Goal: Complete application form

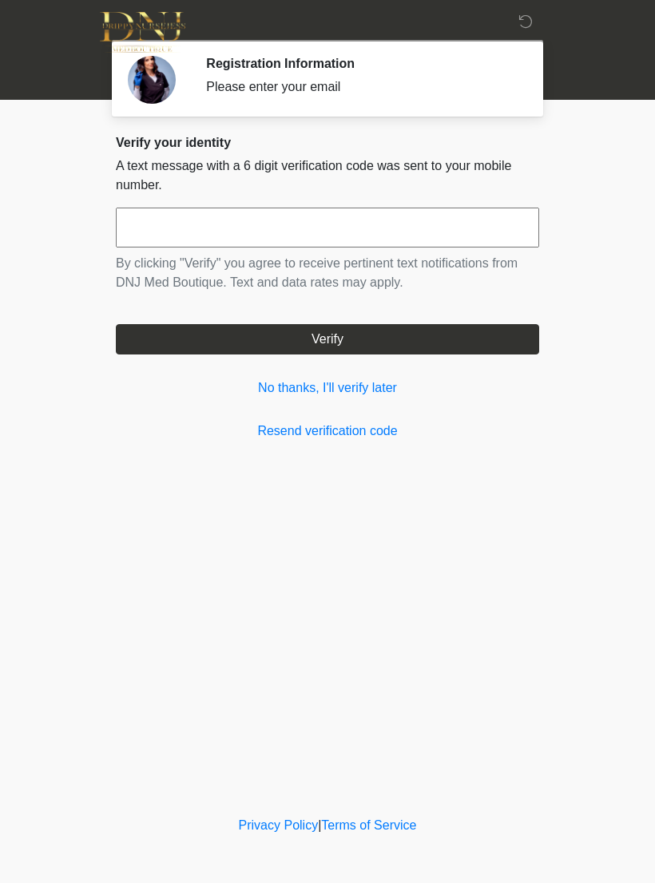
click at [422, 232] on input "text" at bounding box center [327, 228] width 423 height 40
type input "******"
click at [436, 343] on button "Verify" at bounding box center [327, 339] width 423 height 30
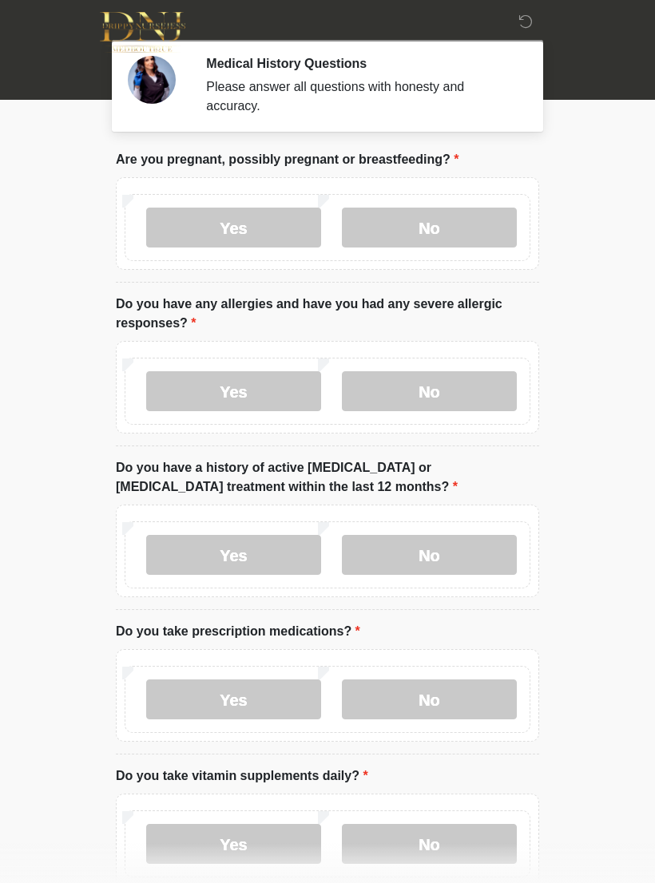
click at [476, 231] on label "No" at bounding box center [429, 228] width 175 height 40
click at [475, 386] on label "No" at bounding box center [429, 391] width 175 height 40
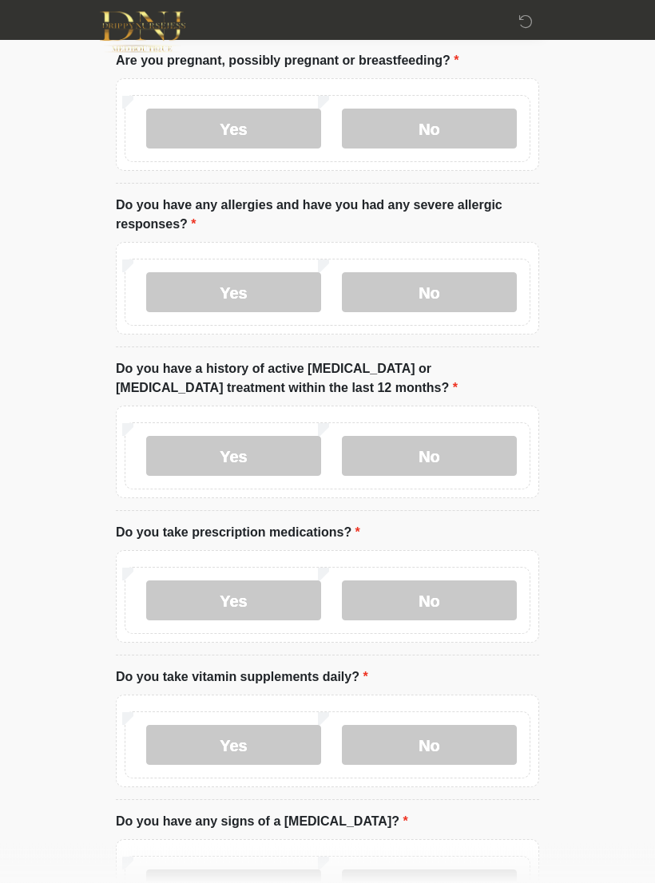
scroll to position [103, 0]
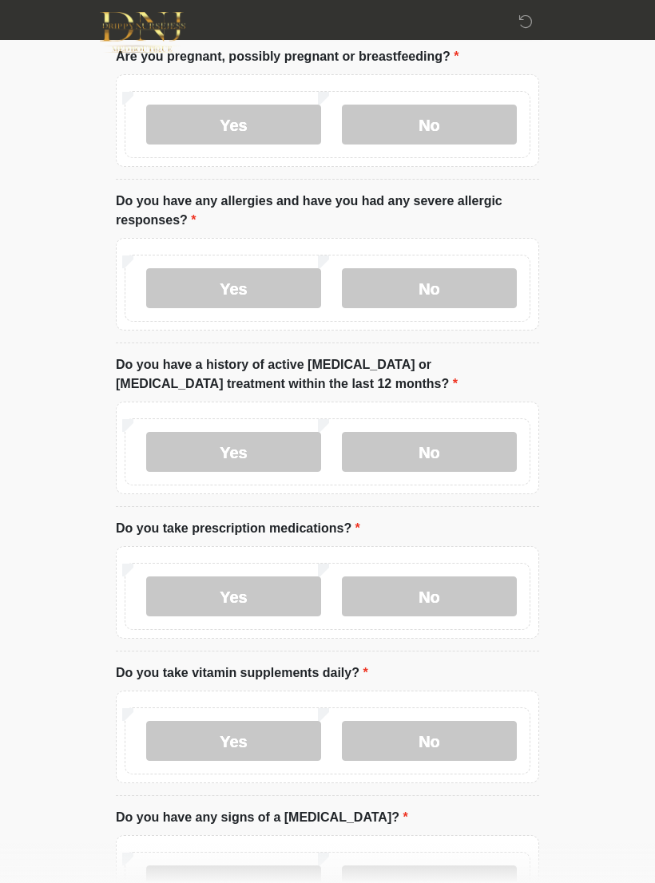
click at [463, 442] on label "No" at bounding box center [429, 452] width 175 height 40
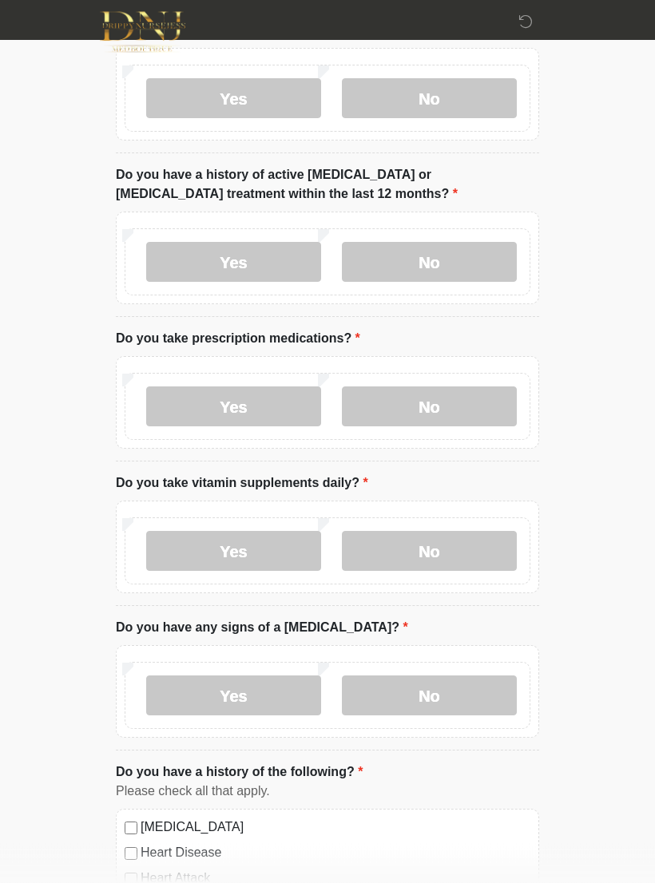
scroll to position [296, 0]
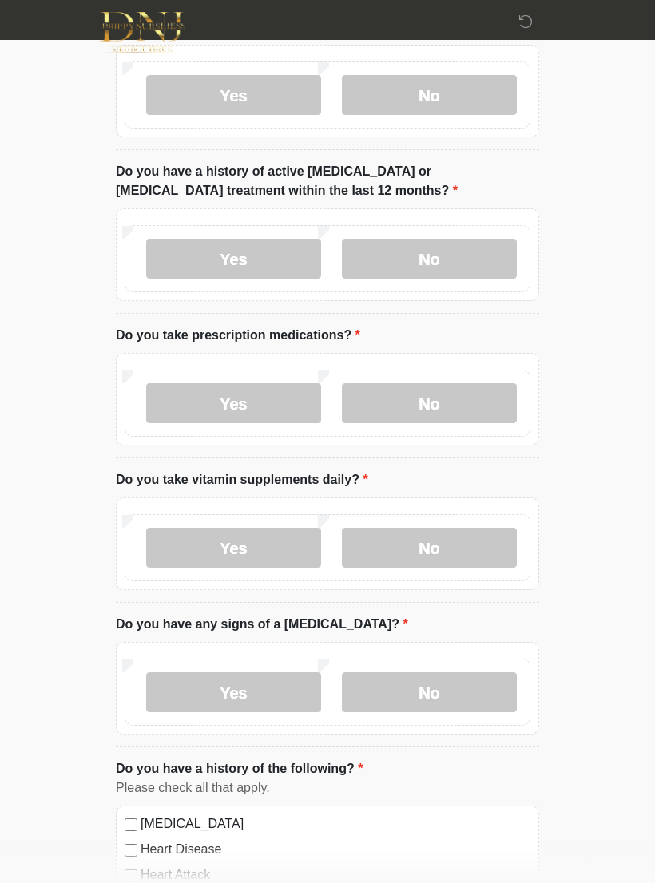
click at [259, 389] on label "Yes" at bounding box center [233, 403] width 175 height 40
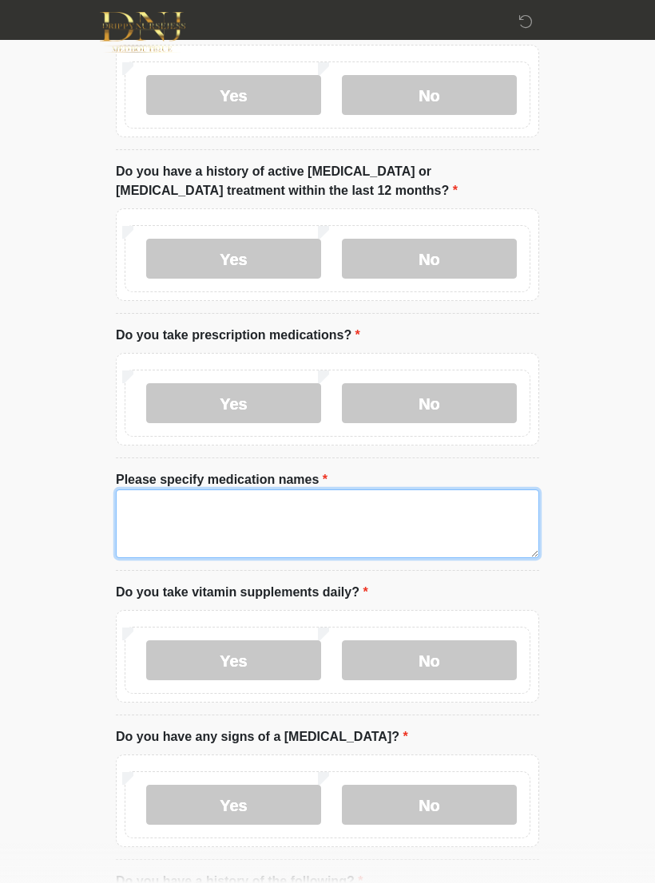
click at [187, 534] on textarea "Please specify medication names" at bounding box center [327, 523] width 423 height 69
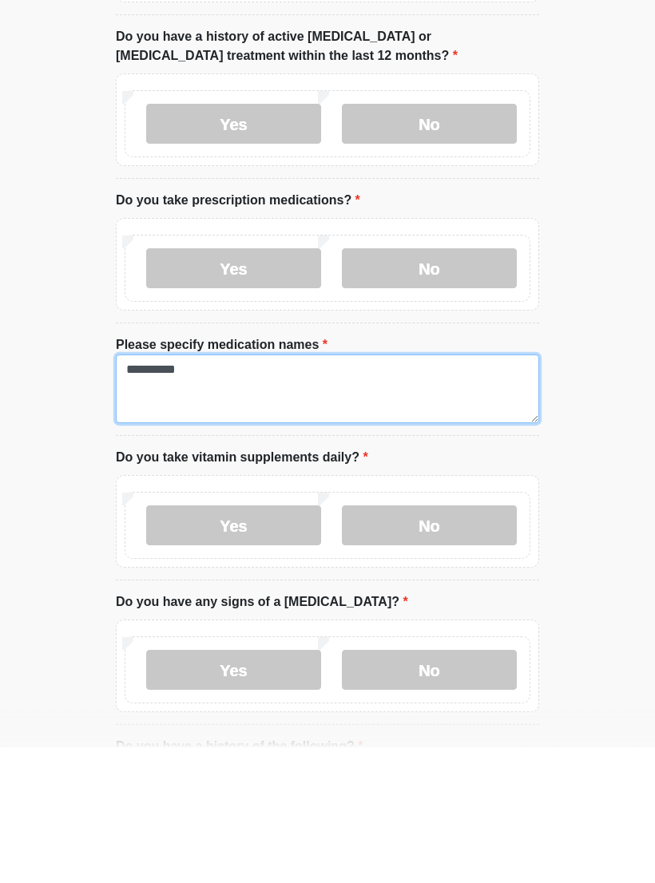
type textarea "*********"
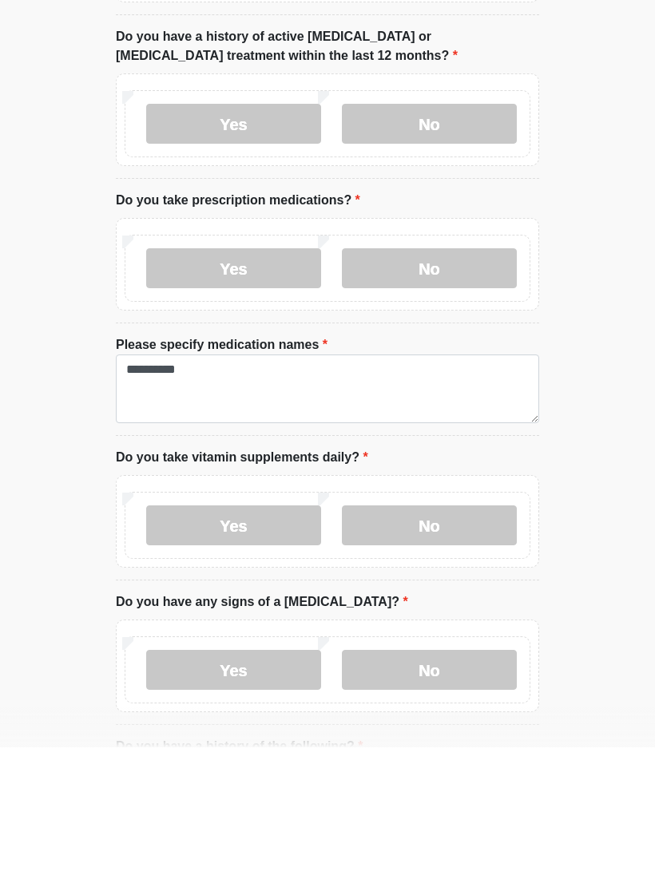
click at [275, 641] on label "Yes" at bounding box center [233, 661] width 175 height 40
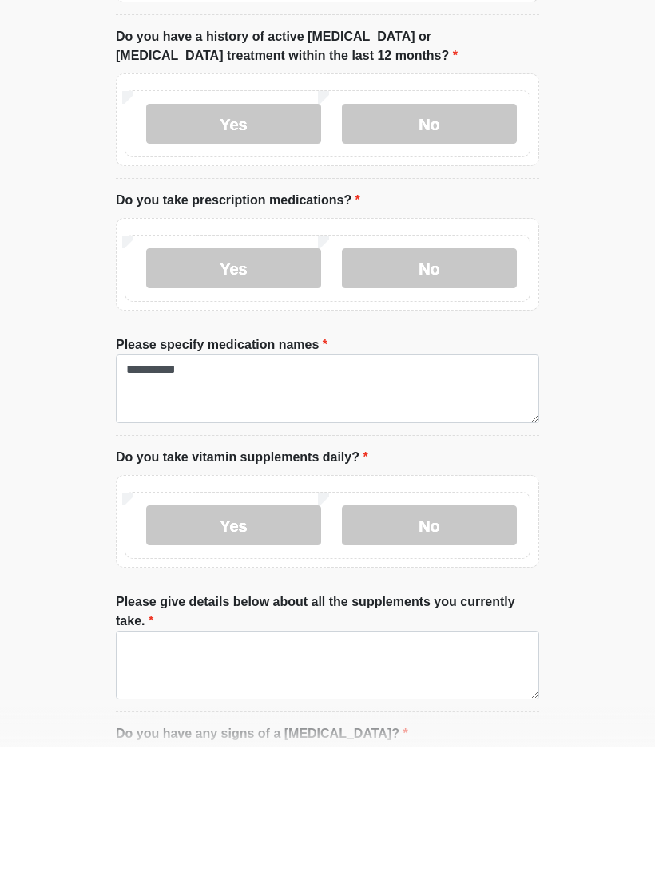
scroll to position [432, 0]
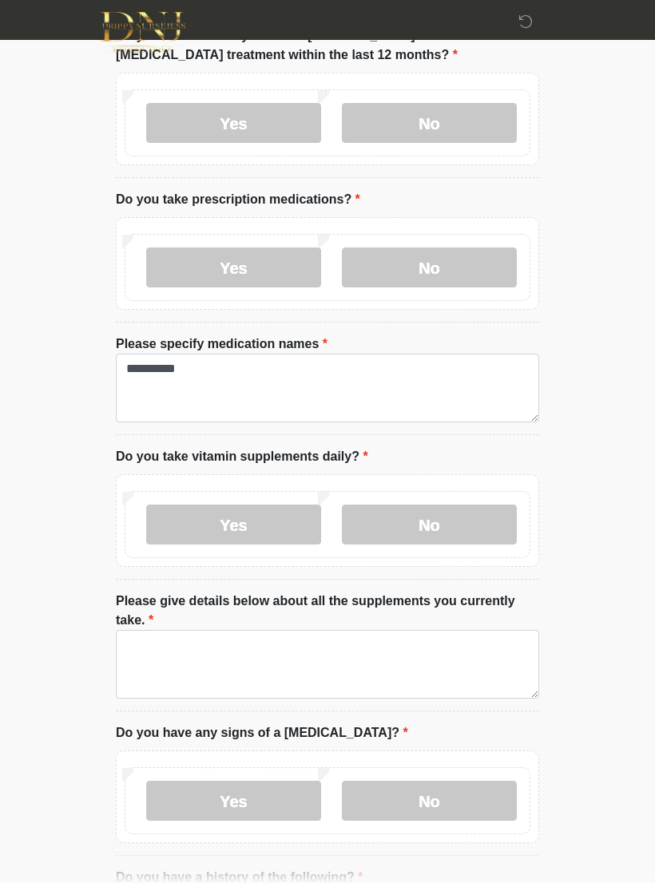
click at [444, 524] on label "No" at bounding box center [429, 525] width 175 height 40
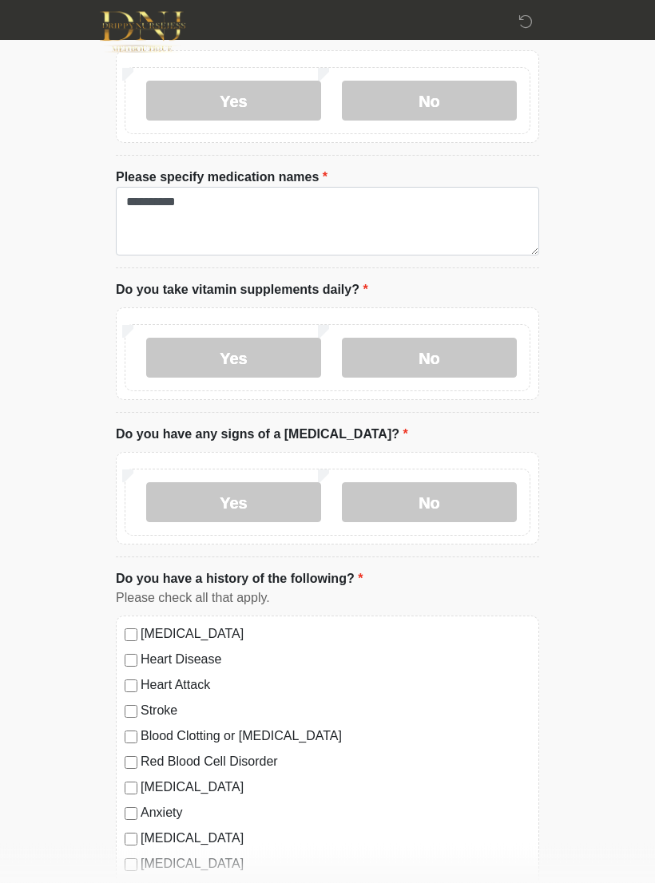
scroll to position [599, 0]
click at [450, 501] on label "No" at bounding box center [429, 502] width 175 height 40
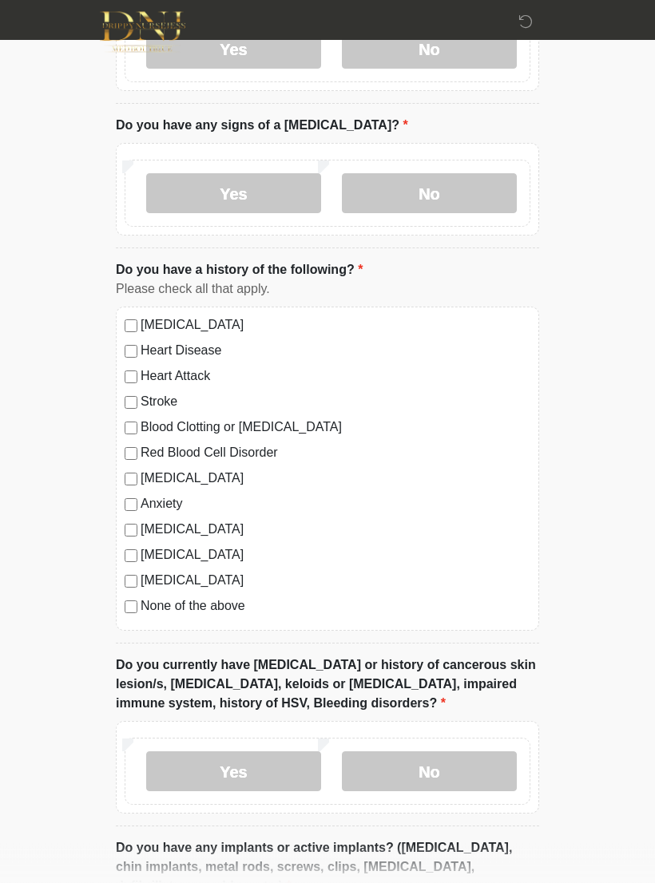
scroll to position [908, 0]
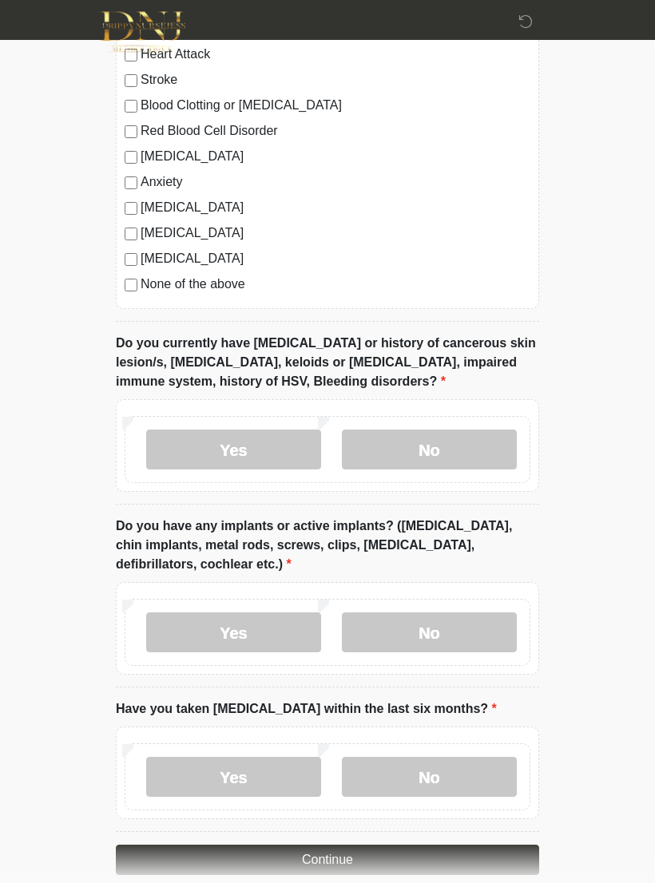
click at [434, 449] on label "No" at bounding box center [429, 450] width 175 height 40
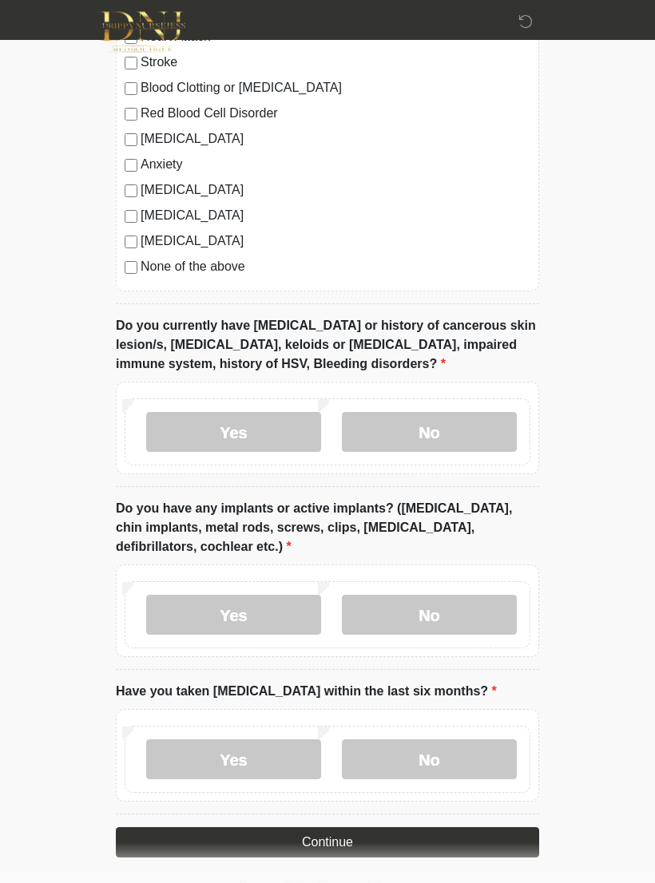
scroll to position [1279, 0]
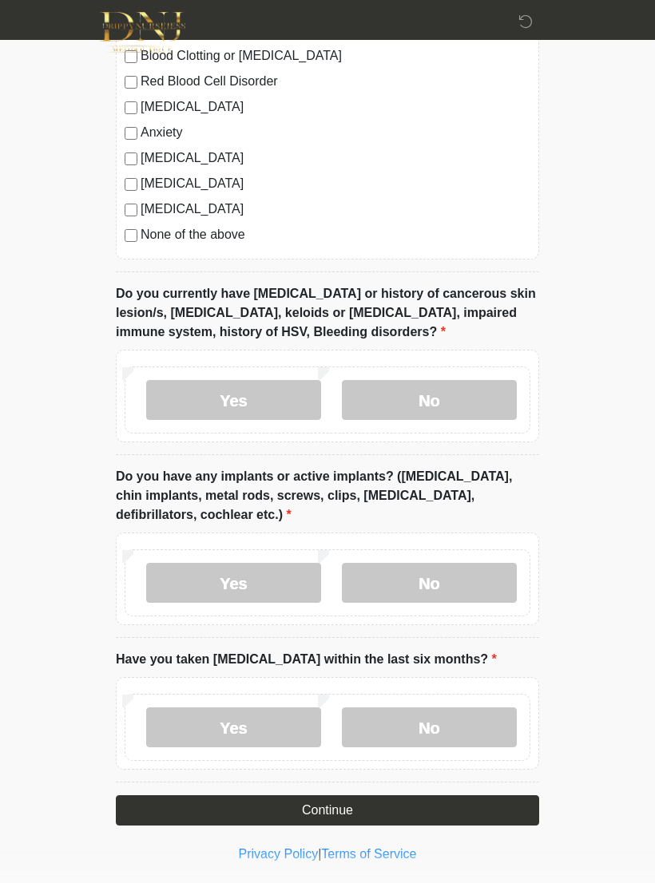
click at [438, 584] on label "No" at bounding box center [429, 583] width 175 height 40
click at [433, 726] on label "No" at bounding box center [429, 727] width 175 height 40
click at [426, 807] on button "Continue" at bounding box center [327, 810] width 423 height 30
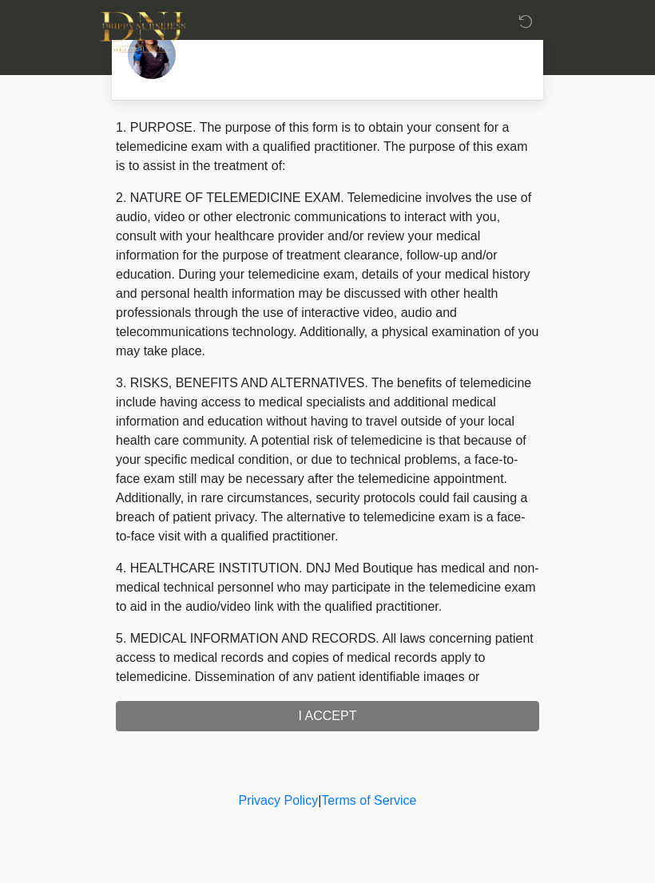
scroll to position [0, 0]
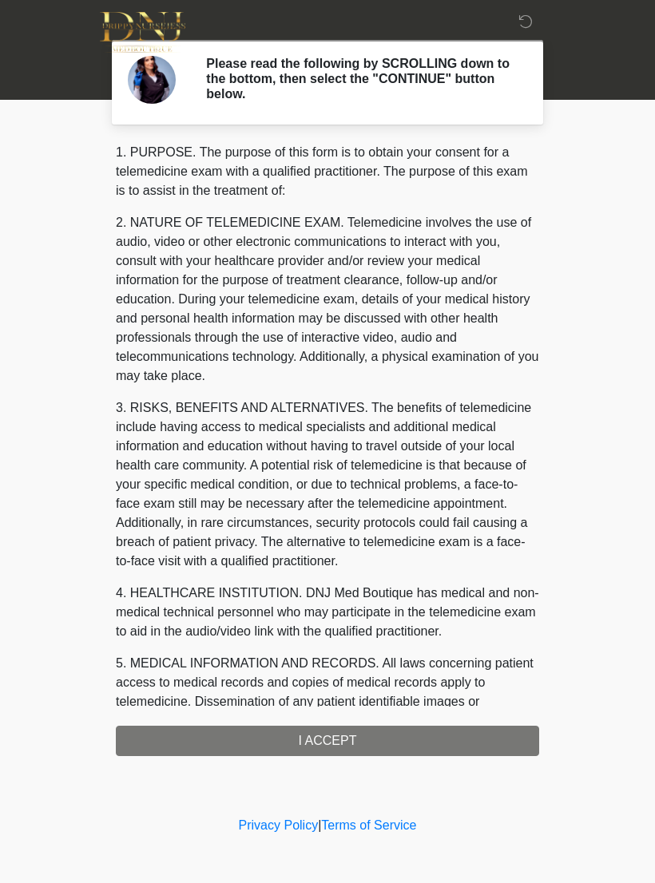
click at [358, 741] on div "1. PURPOSE. The purpose of this form is to obtain your consent for a telemedici…" at bounding box center [327, 449] width 423 height 613
click at [339, 731] on div "1. PURPOSE. The purpose of this form is to obtain your consent for a telemedici…" at bounding box center [327, 449] width 423 height 613
click at [354, 736] on div "1. PURPOSE. The purpose of this form is to obtain your consent for a telemedici…" at bounding box center [327, 449] width 423 height 613
click at [366, 748] on div "1. PURPOSE. The purpose of this form is to obtain your consent for a telemedici…" at bounding box center [327, 449] width 423 height 613
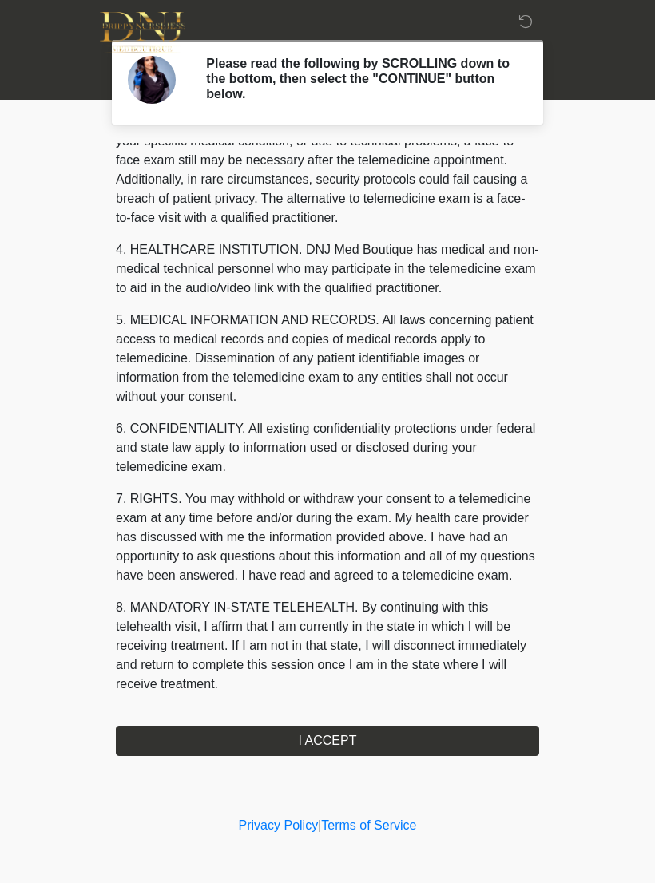
scroll to position [362, 0]
click at [362, 746] on button "I ACCEPT" at bounding box center [327, 741] width 423 height 30
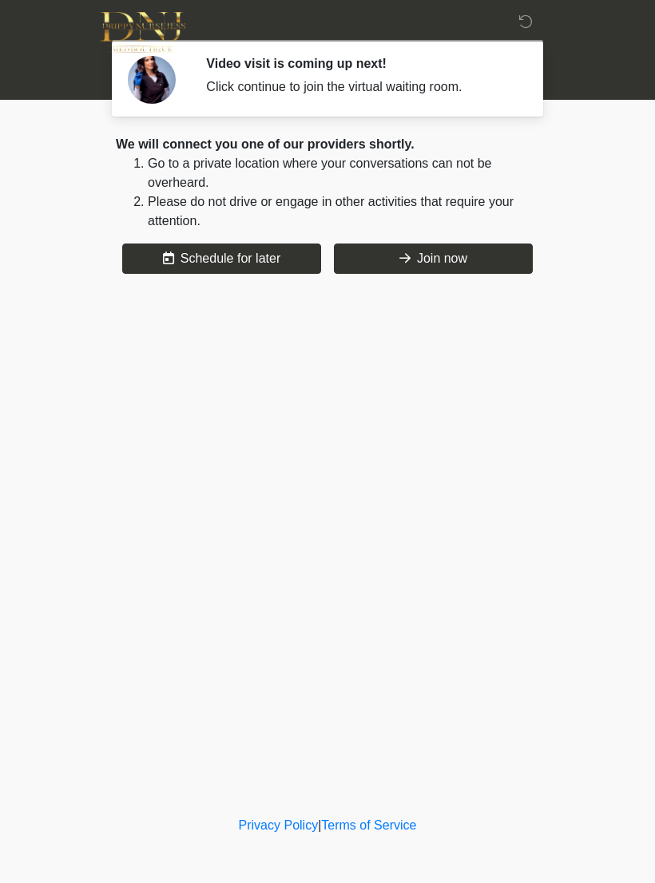
click at [460, 259] on button "Join now" at bounding box center [433, 259] width 199 height 30
